Goal: Information Seeking & Learning: Learn about a topic

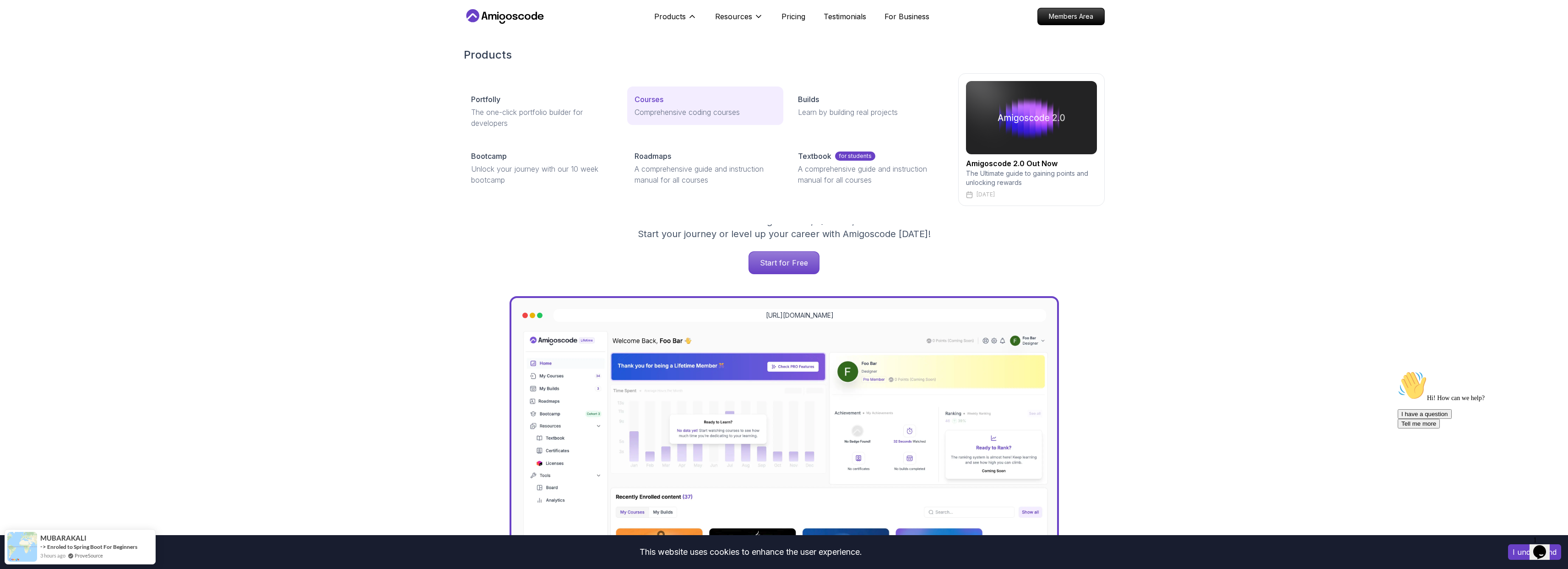
click at [648, 91] on link "Courses Comprehensive coding courses" at bounding box center [705, 105] width 156 height 38
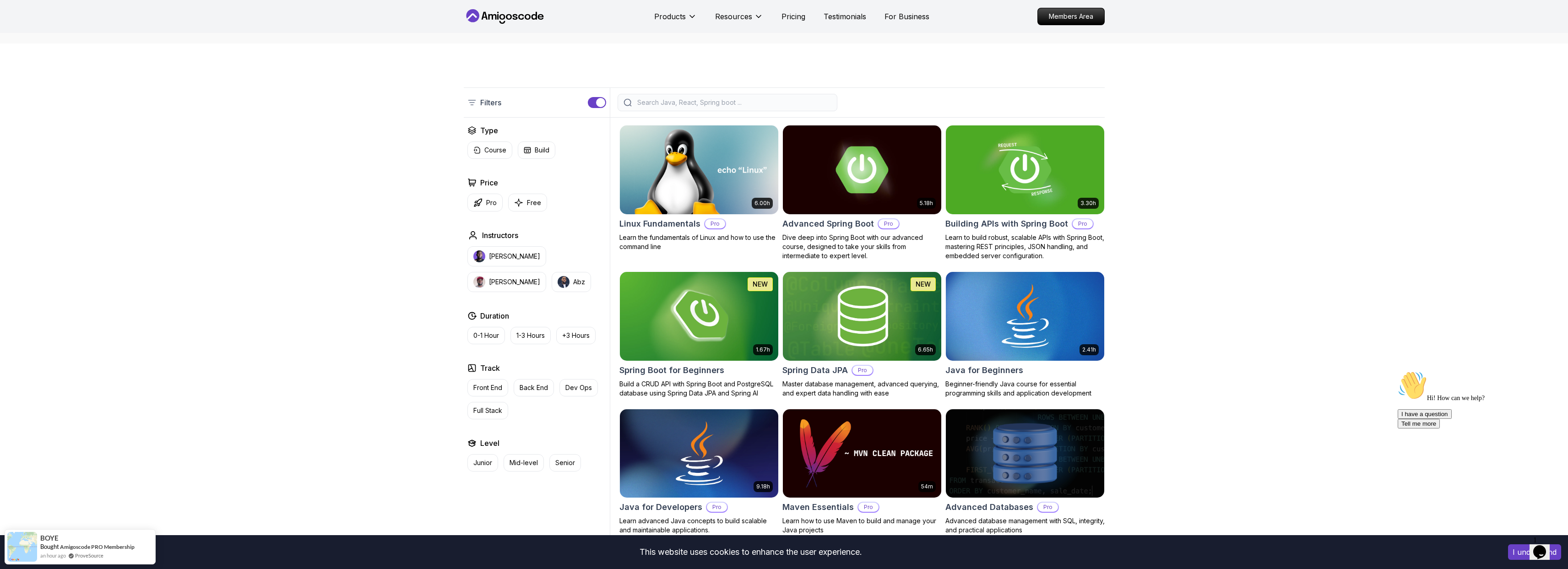
scroll to position [180, 0]
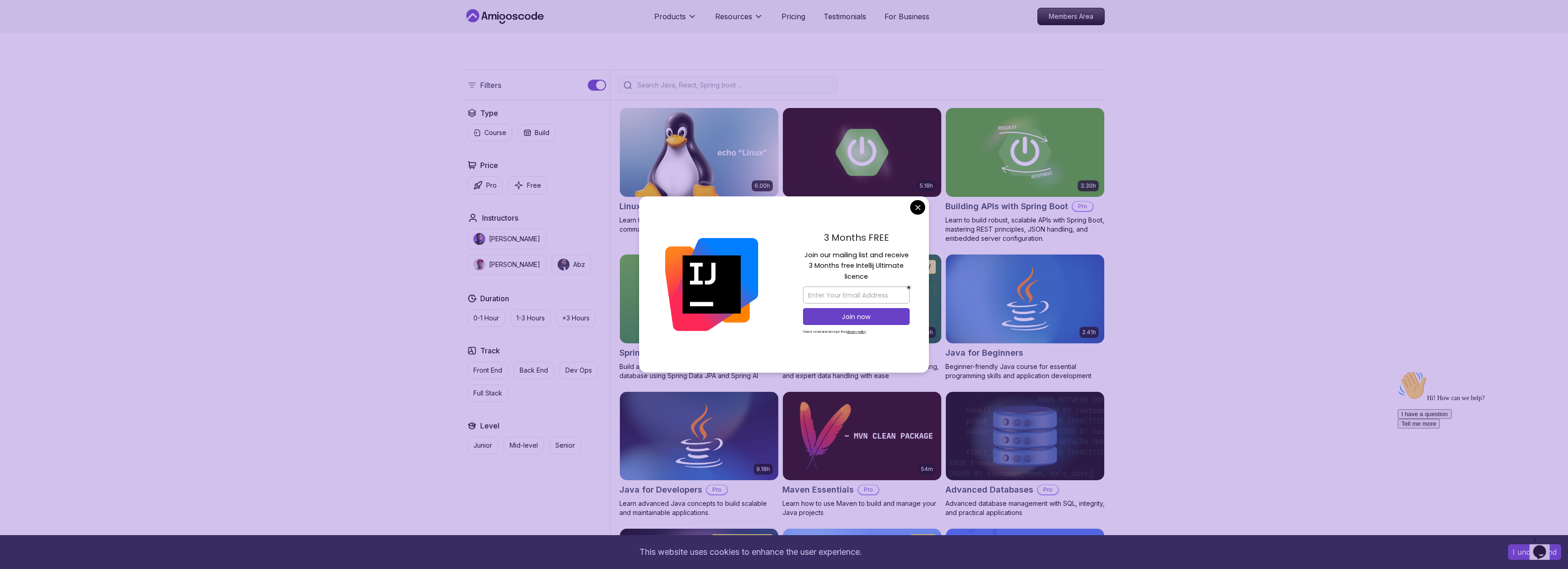
click at [917, 207] on icon "close" at bounding box center [917, 208] width 4 height 4
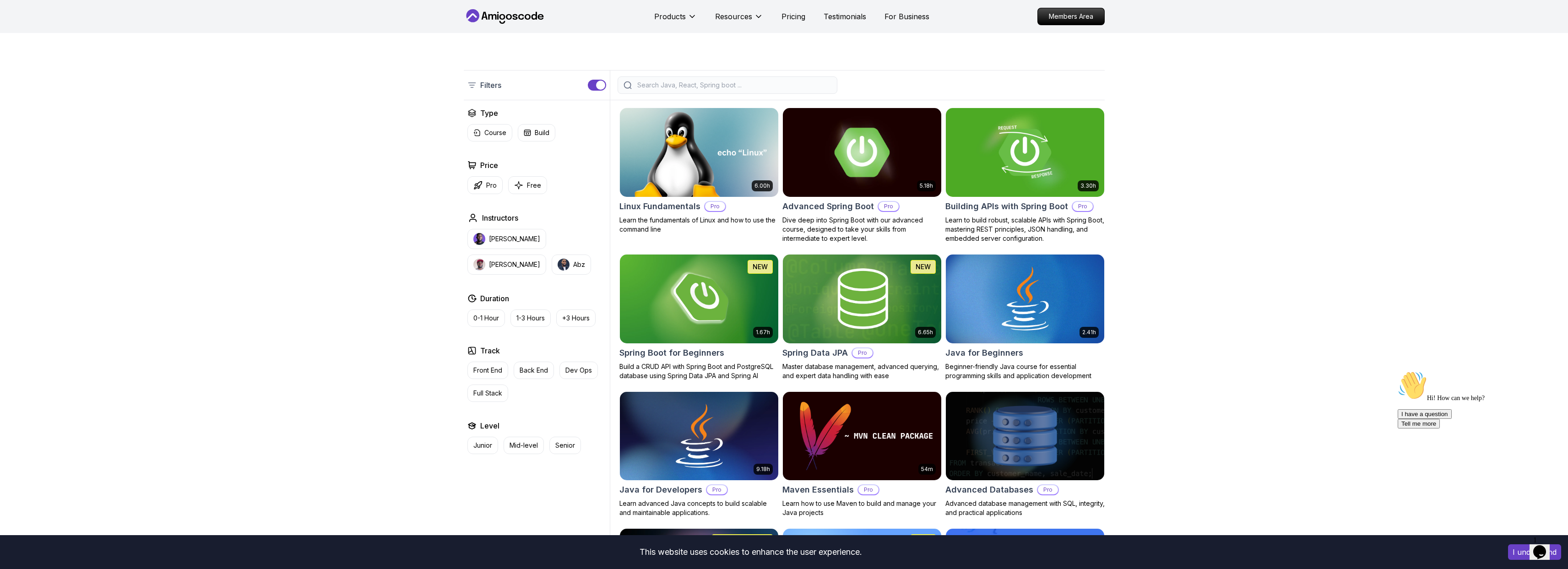
drag, startPoint x: 914, startPoint y: 210, endPoint x: 934, endPoint y: 200, distance: 22.4
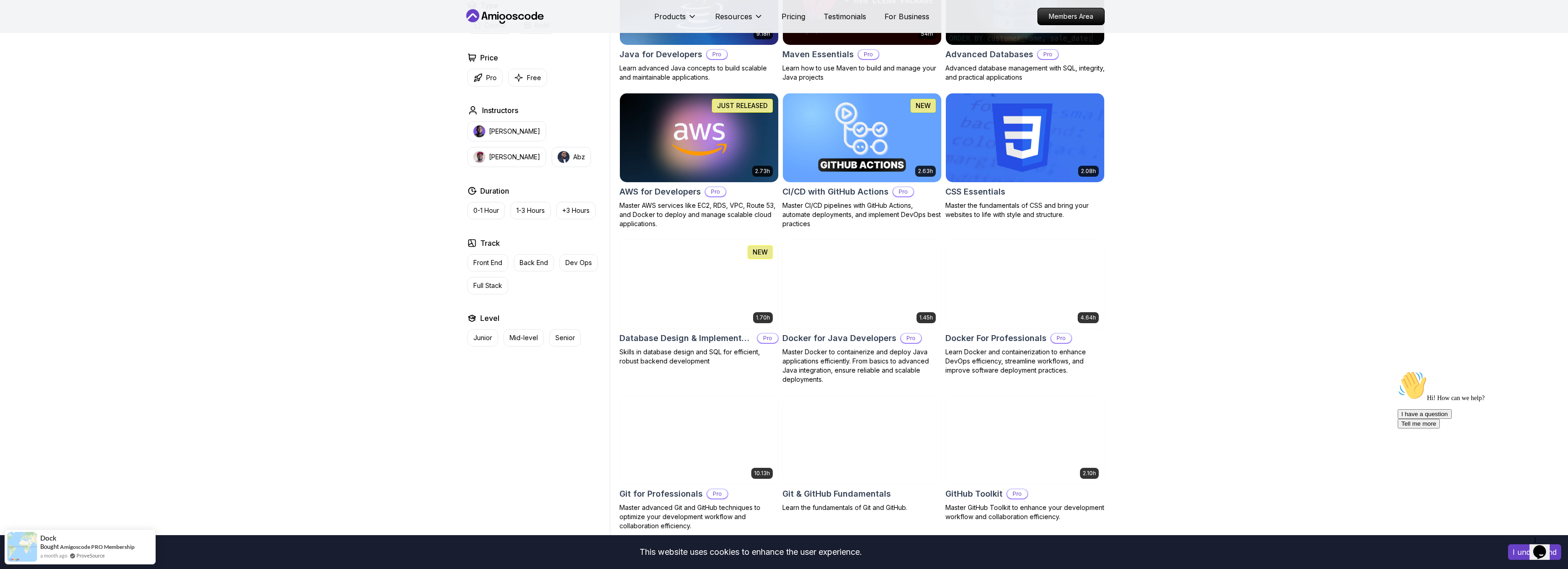
scroll to position [621, 0]
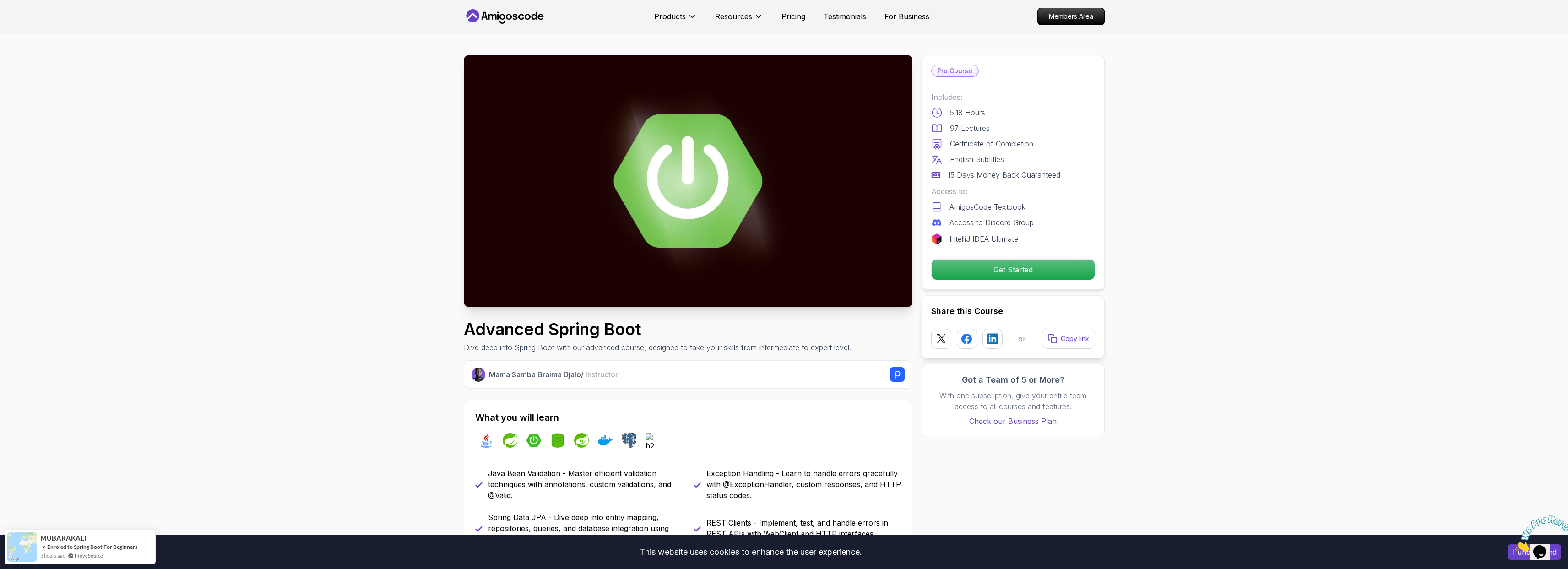
drag, startPoint x: 320, startPoint y: 285, endPoint x: 299, endPoint y: 286, distance: 21.0
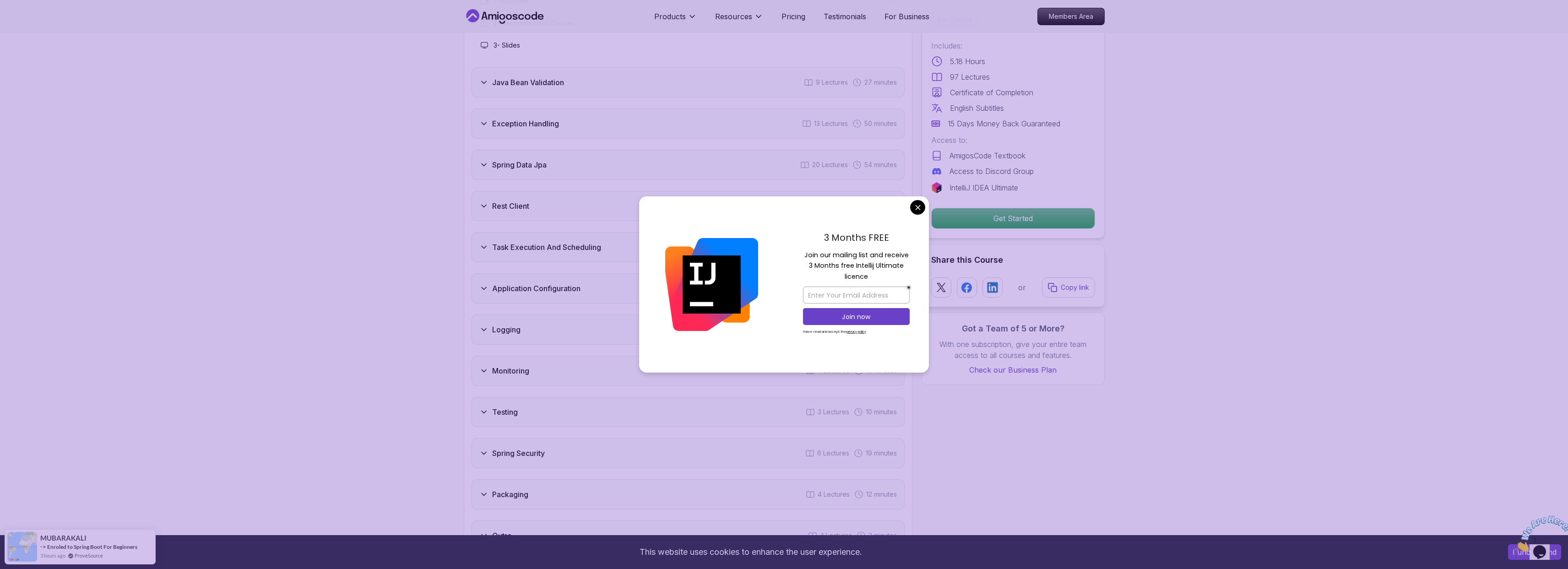
scroll to position [1326, 0]
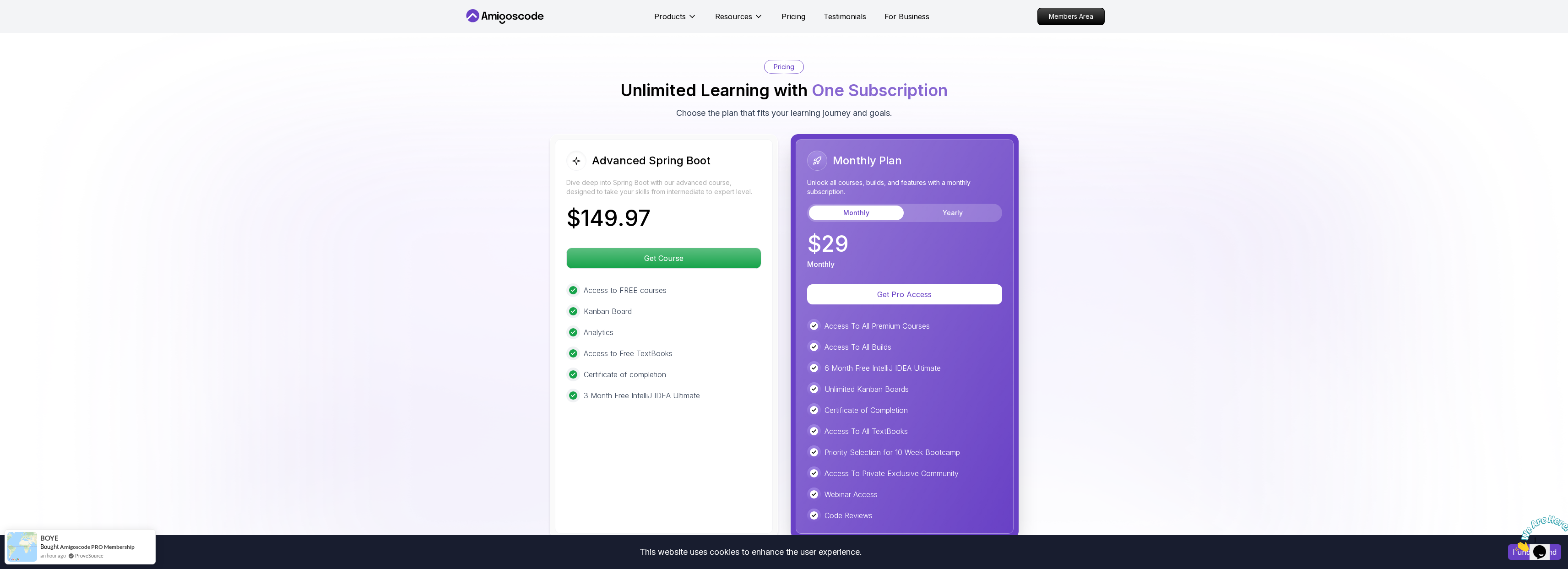
scroll to position [1977, 0]
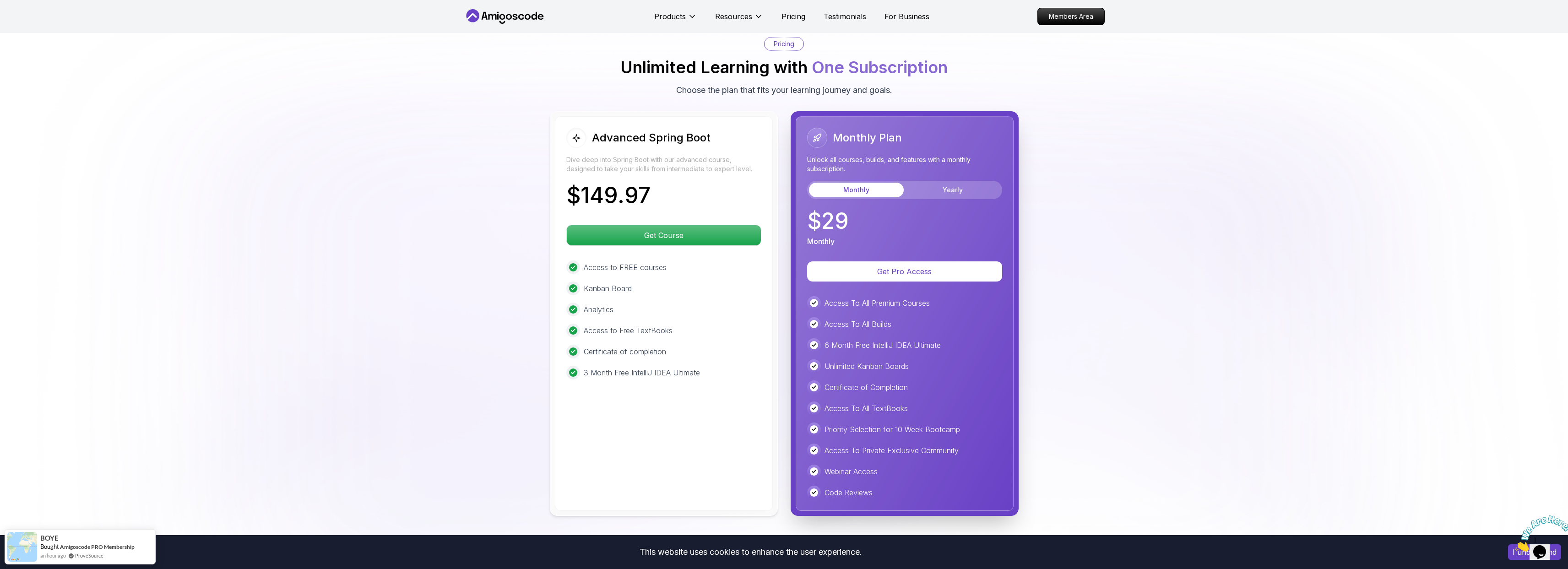
drag, startPoint x: 1232, startPoint y: 167, endPoint x: 1222, endPoint y: 166, distance: 10.0
click at [1216, 167] on img at bounding box center [784, 269] width 1568 height 581
drag, startPoint x: 1222, startPoint y: 166, endPoint x: 1211, endPoint y: 166, distance: 11.0
click at [1223, 166] on img at bounding box center [784, 269] width 1568 height 581
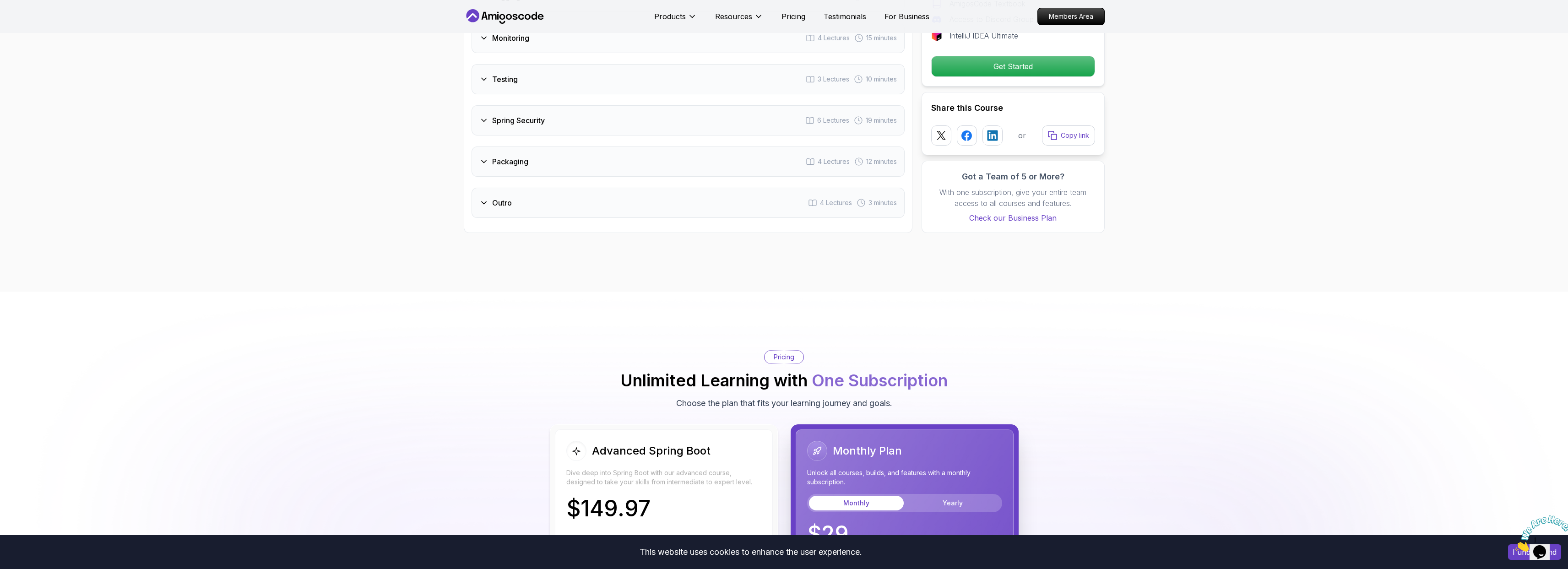
scroll to position [1993, 0]
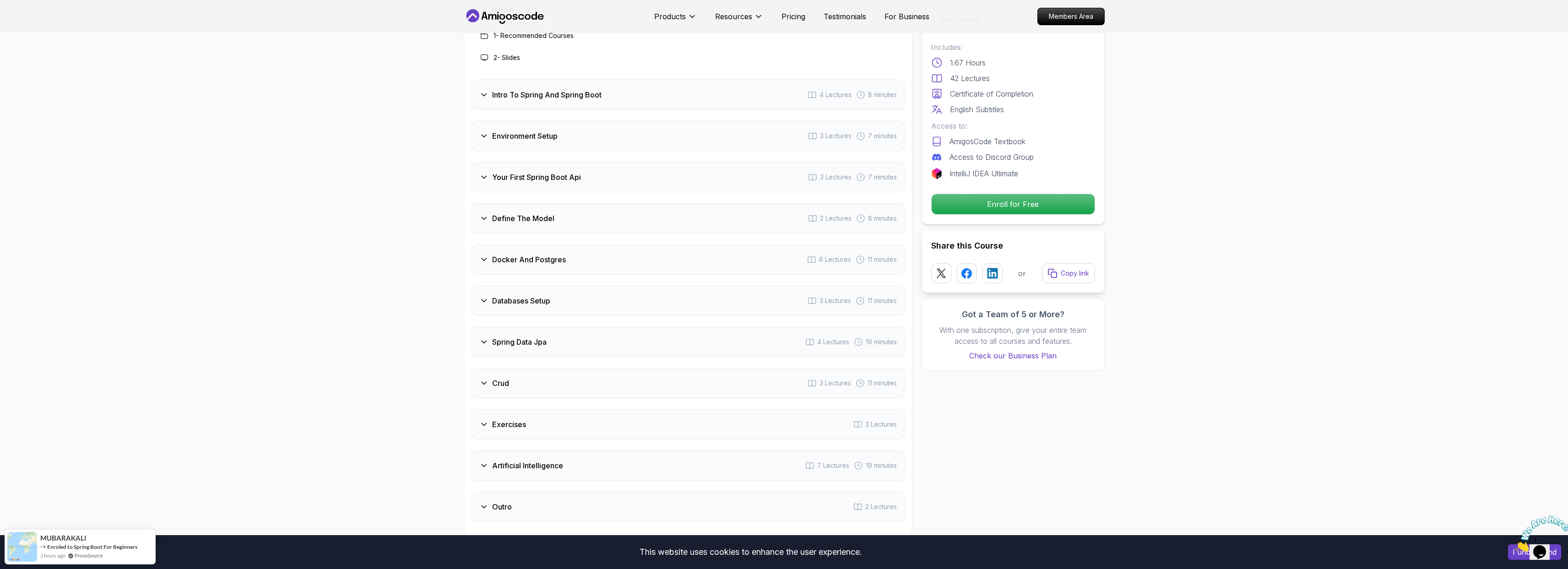
scroll to position [1262, 0]
